Goal: Book appointment/travel/reservation

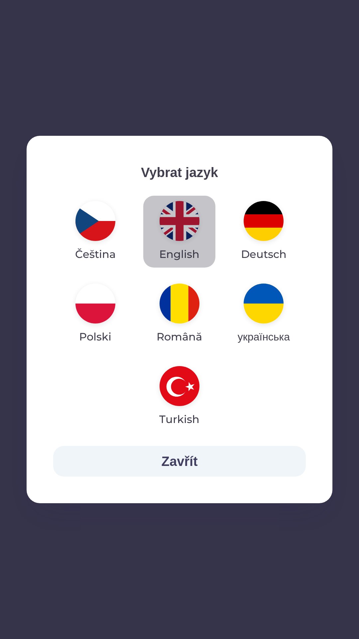
click at [176, 223] on img "button" at bounding box center [180, 221] width 40 height 40
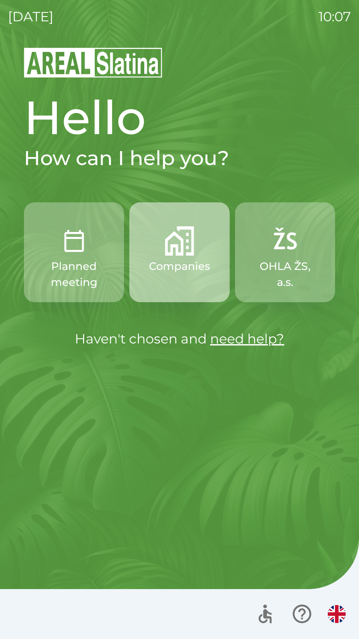
click at [167, 276] on button "Companies" at bounding box center [179, 252] width 100 height 100
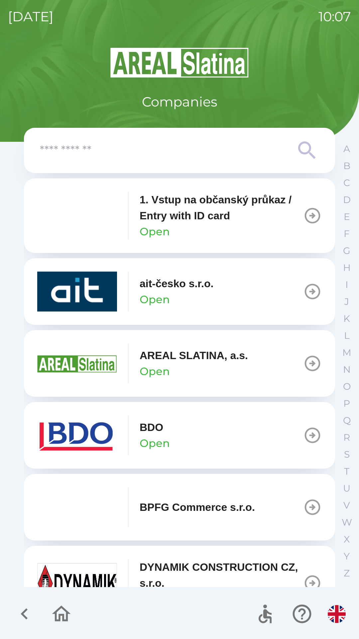
click at [142, 439] on p "Open" at bounding box center [155, 443] width 30 height 16
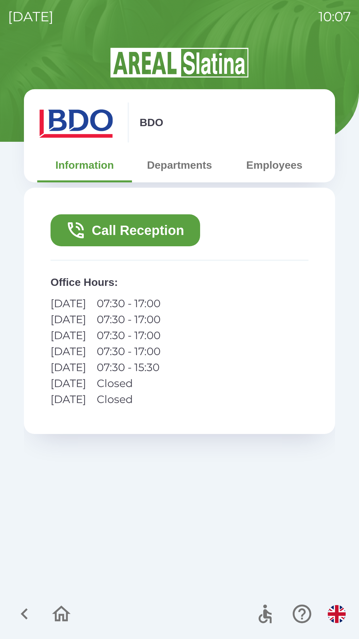
click at [106, 225] on button "Call Reception" at bounding box center [126, 230] width 150 height 32
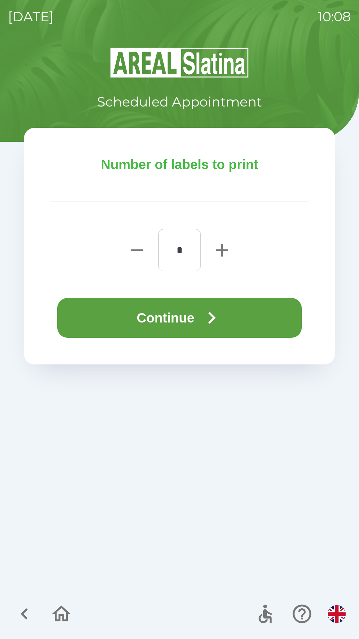
click at [221, 250] on icon "button" at bounding box center [222, 250] width 12 height 12
click at [222, 251] on icon "button" at bounding box center [222, 250] width 12 height 12
type input "*"
click at [241, 311] on button "Continue" at bounding box center [179, 318] width 245 height 40
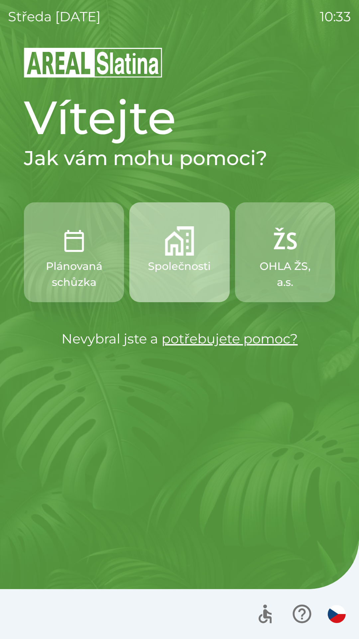
click at [175, 243] on img "button" at bounding box center [179, 240] width 29 height 29
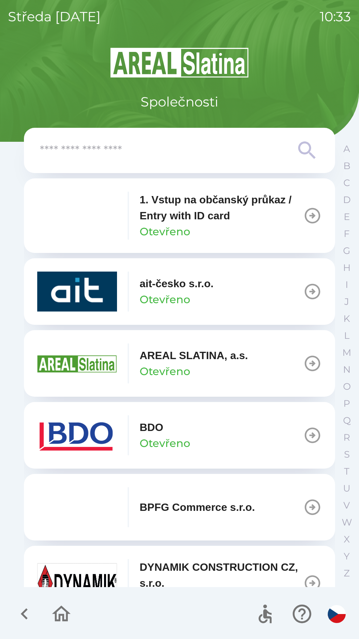
click at [71, 430] on img "button" at bounding box center [77, 435] width 80 height 40
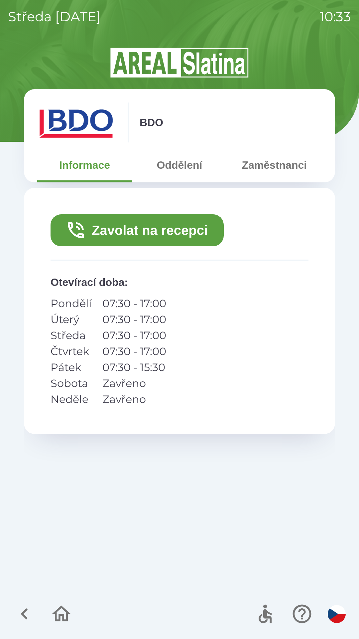
click at [182, 163] on button "Oddělení" at bounding box center [179, 165] width 95 height 24
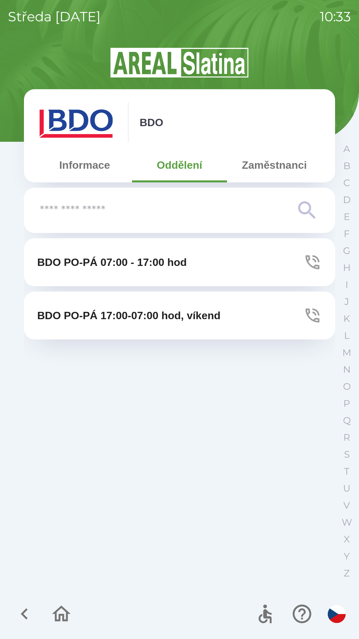
click at [277, 156] on button "Zaměstnanci" at bounding box center [274, 165] width 95 height 24
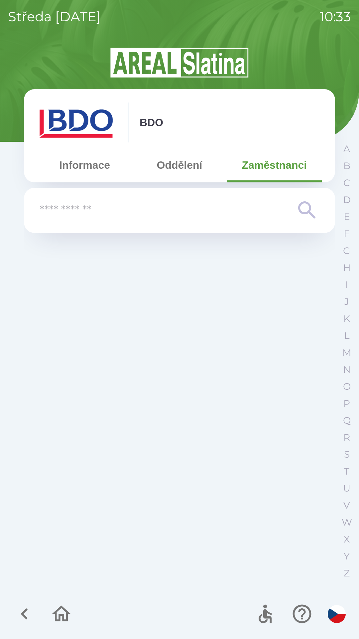
click at [99, 212] on input "text" at bounding box center [166, 210] width 253 height 18
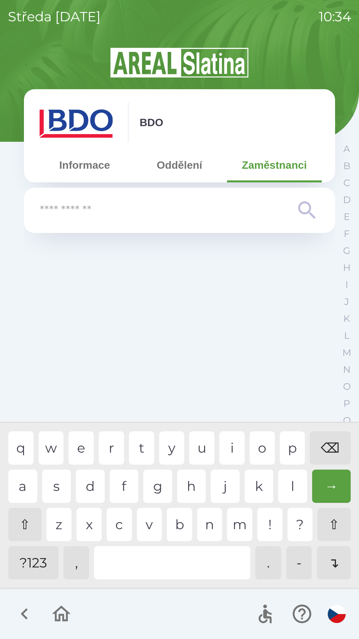
click at [78, 163] on button "Informace" at bounding box center [84, 165] width 95 height 24
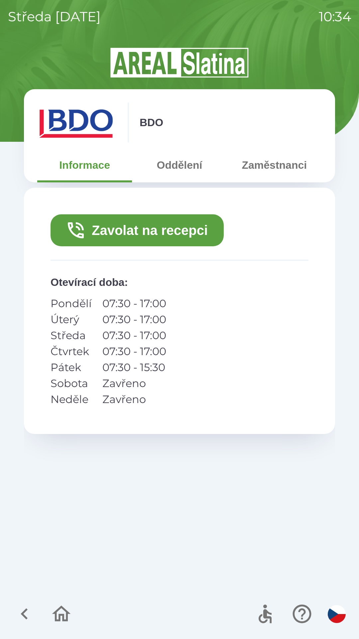
click at [269, 167] on button "Zaměstnanci" at bounding box center [274, 165] width 95 height 24
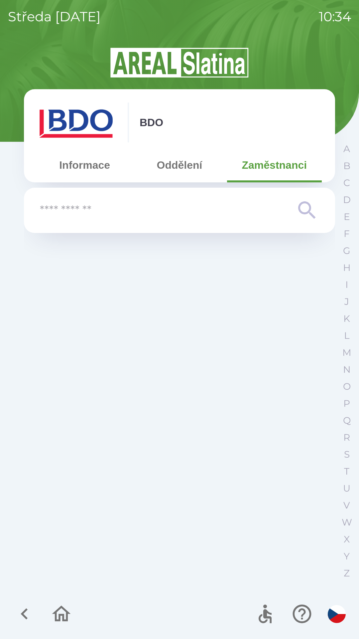
click at [115, 211] on input "text" at bounding box center [166, 210] width 253 height 18
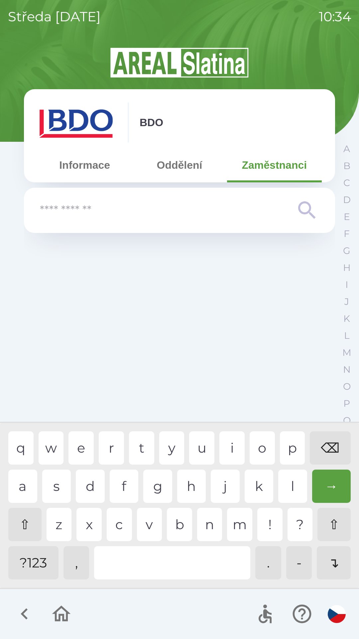
click at [78, 164] on button "Informace" at bounding box center [84, 165] width 95 height 24
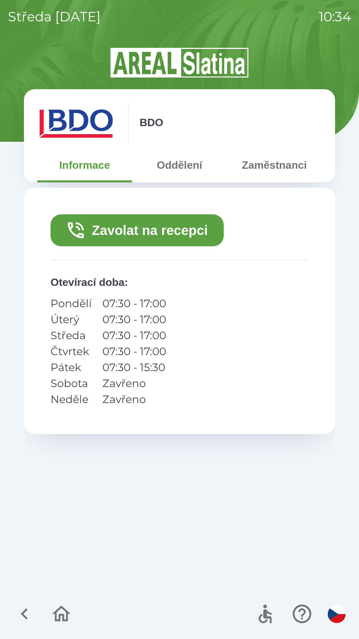
click at [109, 218] on button "Zavolat na recepci" at bounding box center [137, 230] width 173 height 32
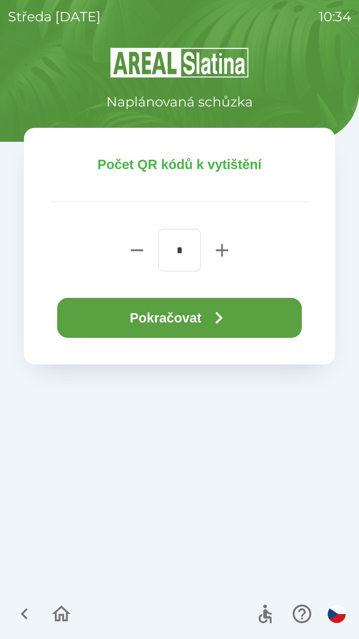
click at [140, 312] on button "Pokračovat" at bounding box center [179, 318] width 245 height 40
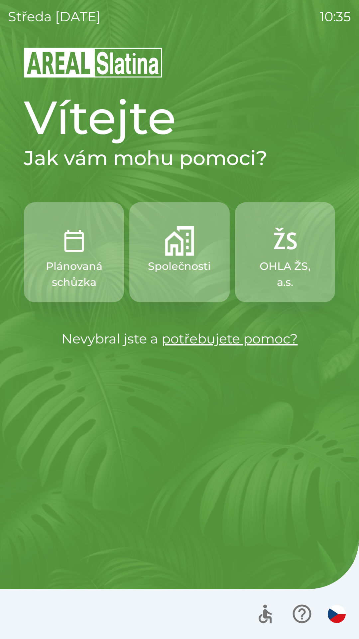
click at [175, 260] on p "Společnosti" at bounding box center [179, 266] width 63 height 16
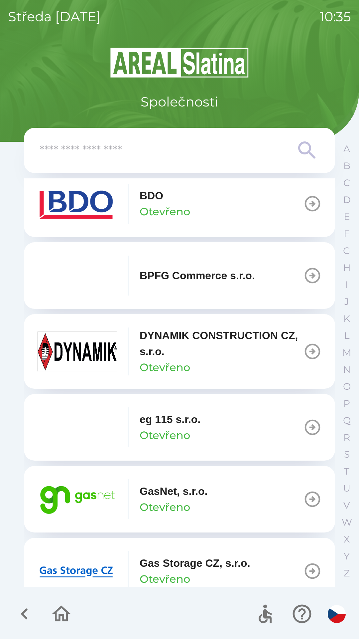
scroll to position [234, 0]
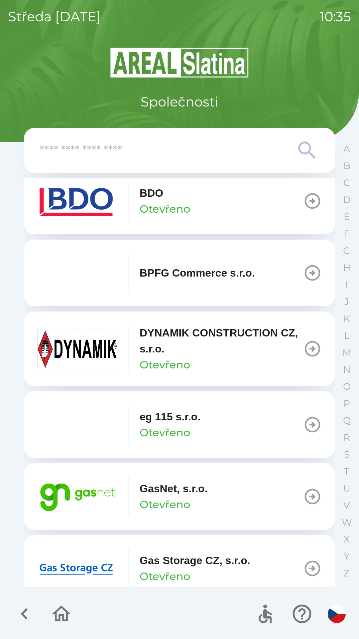
click at [304, 495] on icon "button" at bounding box center [313, 496] width 19 height 19
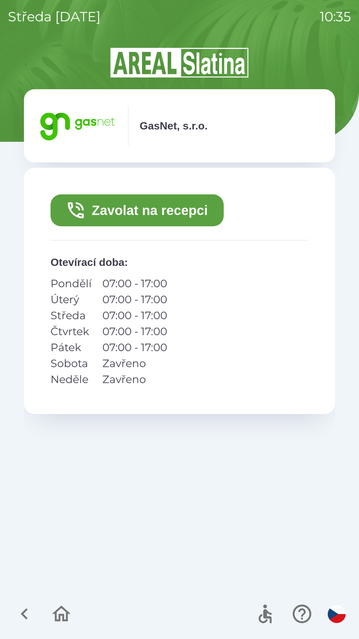
click at [170, 212] on button "Zavolat na recepci" at bounding box center [137, 210] width 173 height 32
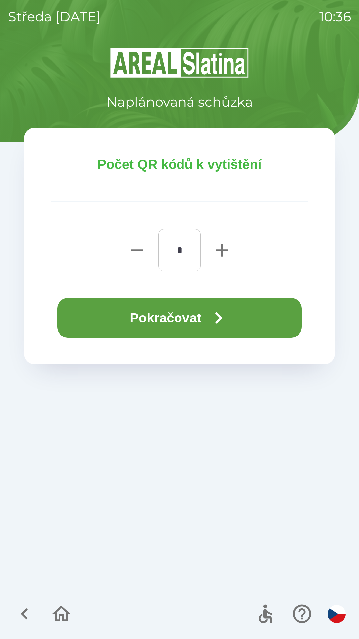
click at [228, 320] on icon "button" at bounding box center [219, 318] width 24 height 24
